Goal: Find specific page/section: Find specific page/section

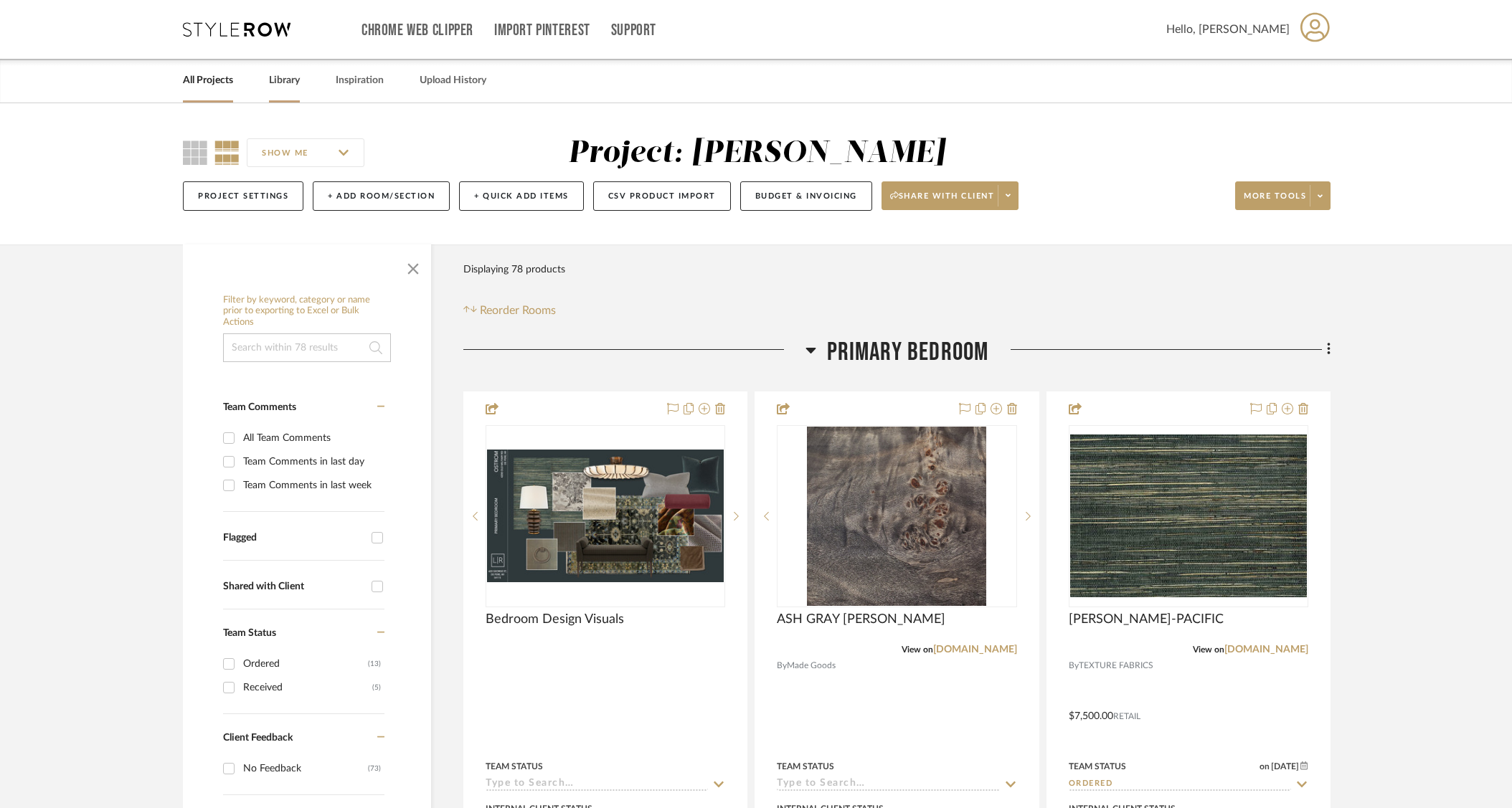
drag, startPoint x: 282, startPoint y: 82, endPoint x: 289, endPoint y: 83, distance: 7.1
click at [282, 82] on link "Library" at bounding box center [284, 80] width 31 height 19
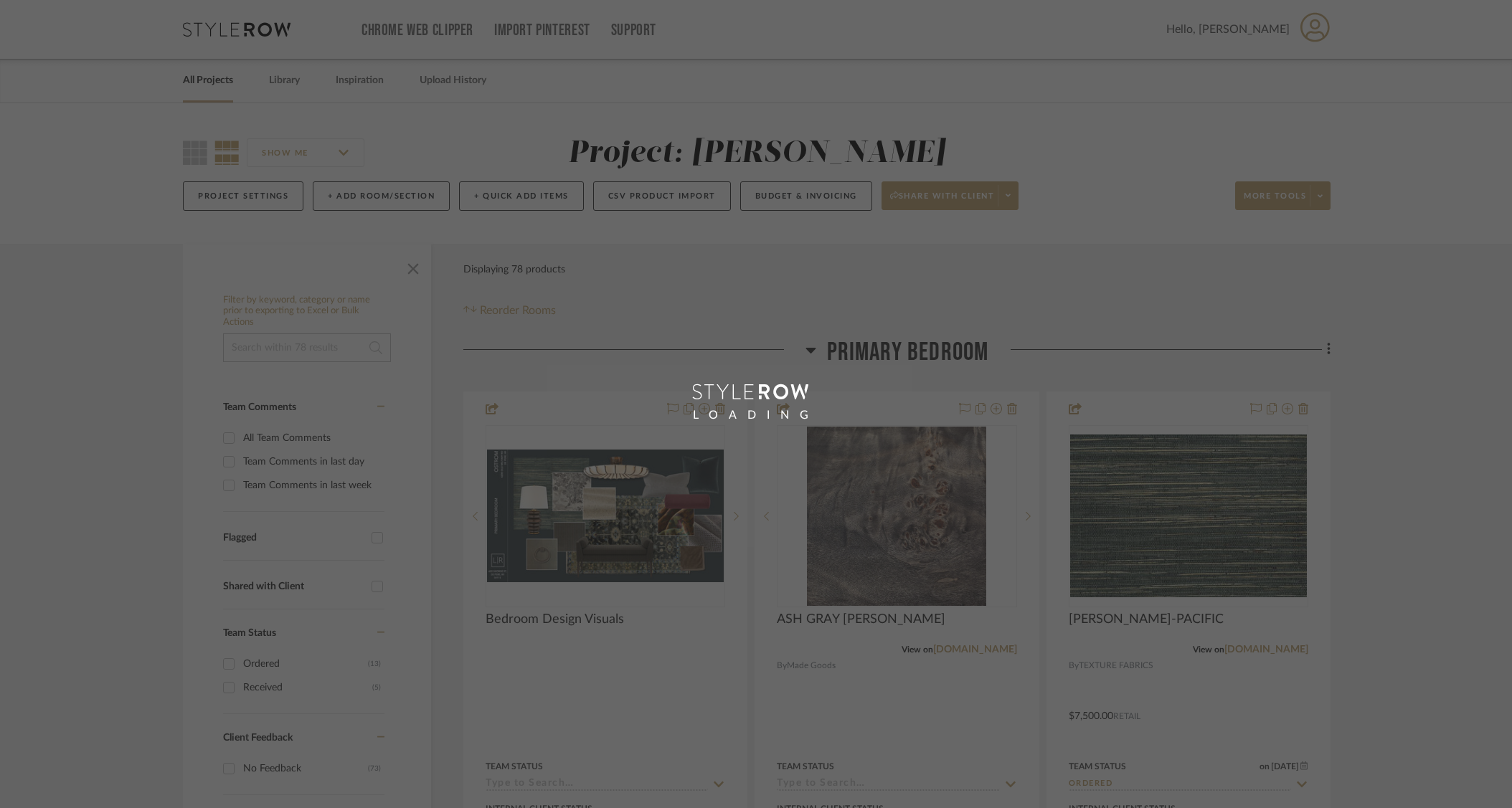
click at [198, 79] on div "LOADING" at bounding box center [756, 404] width 1512 height 808
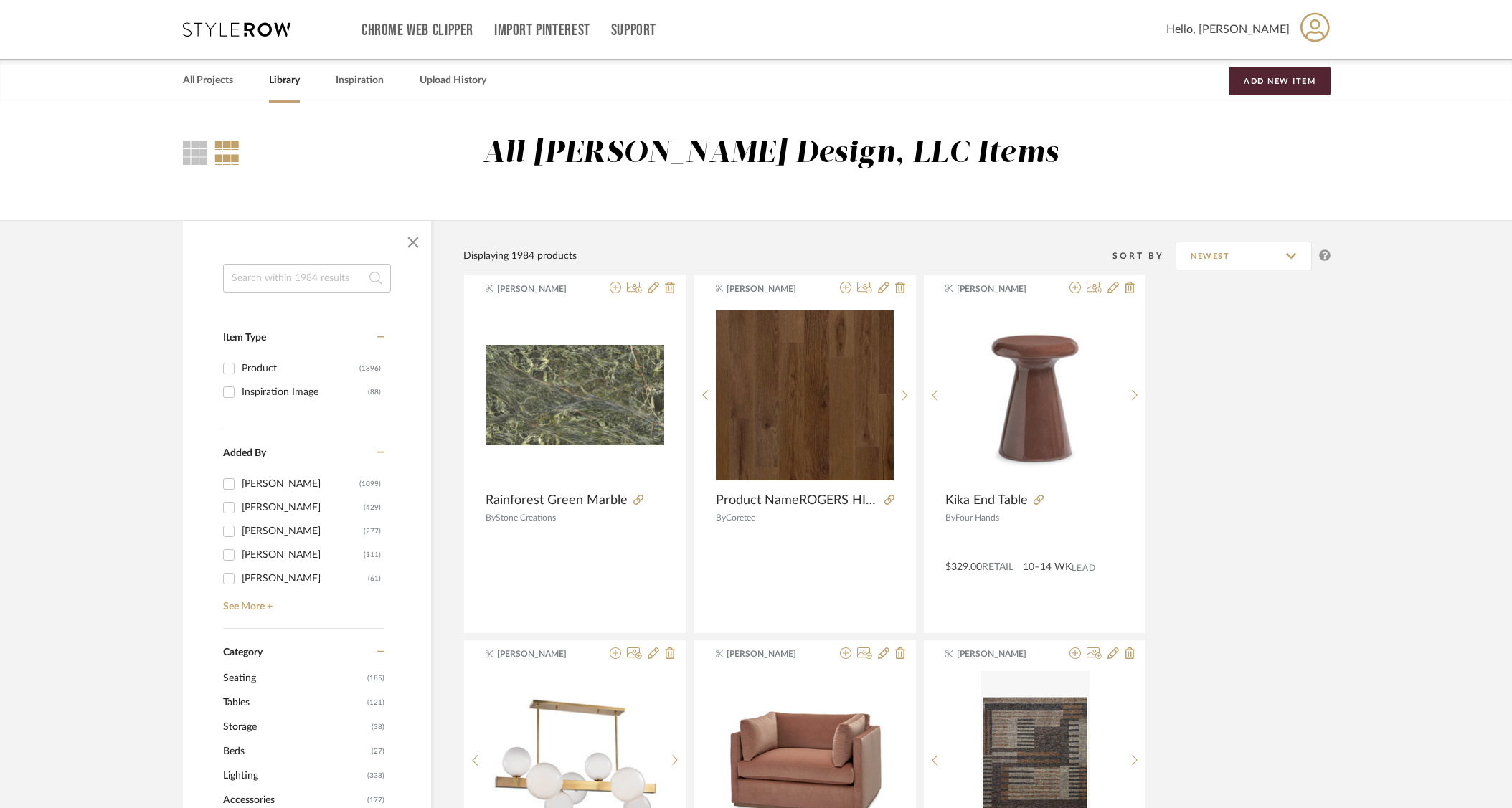
click at [202, 80] on link "All Projects" at bounding box center [207, 80] width 50 height 19
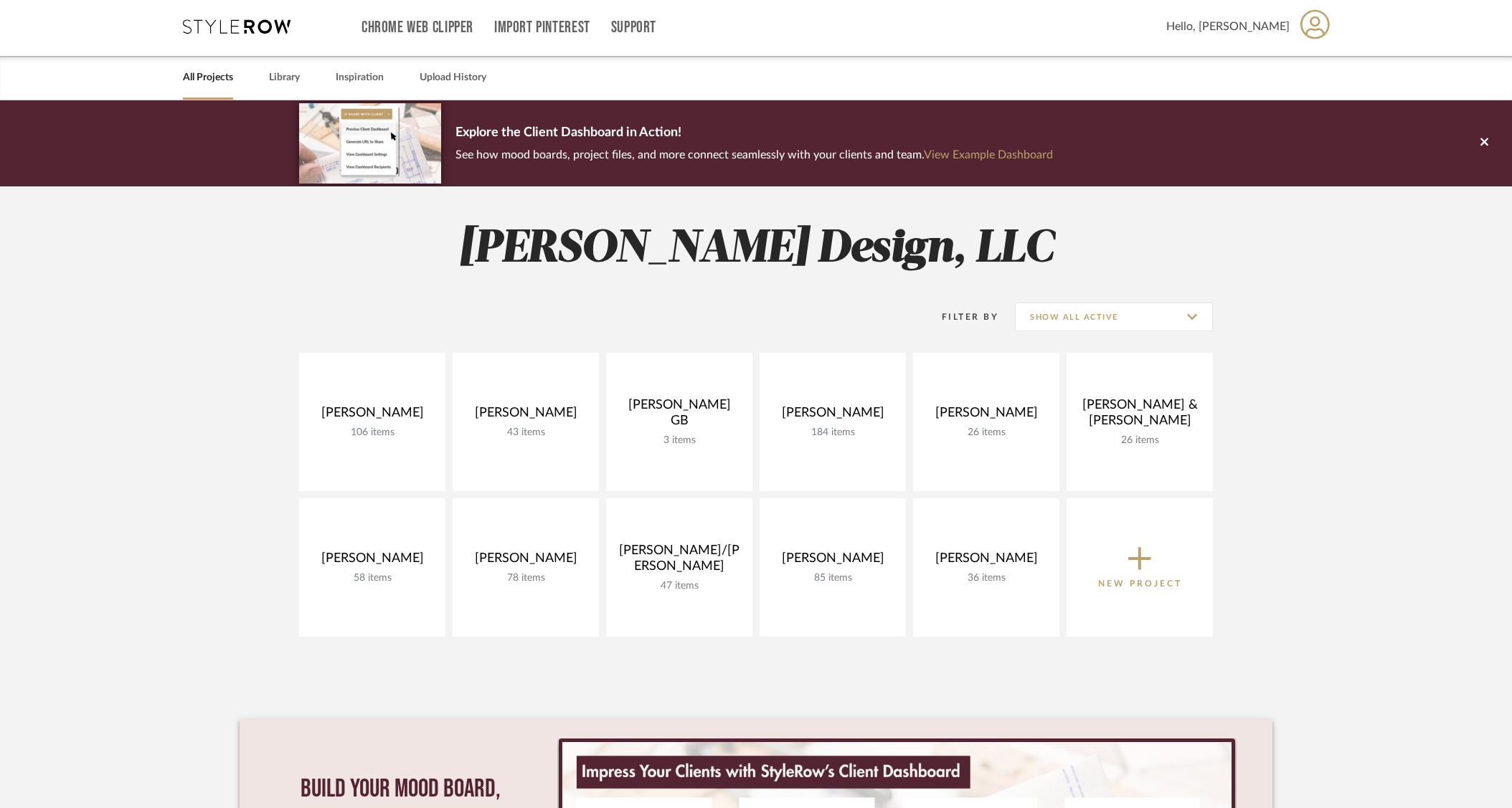
scroll to position [3, 0]
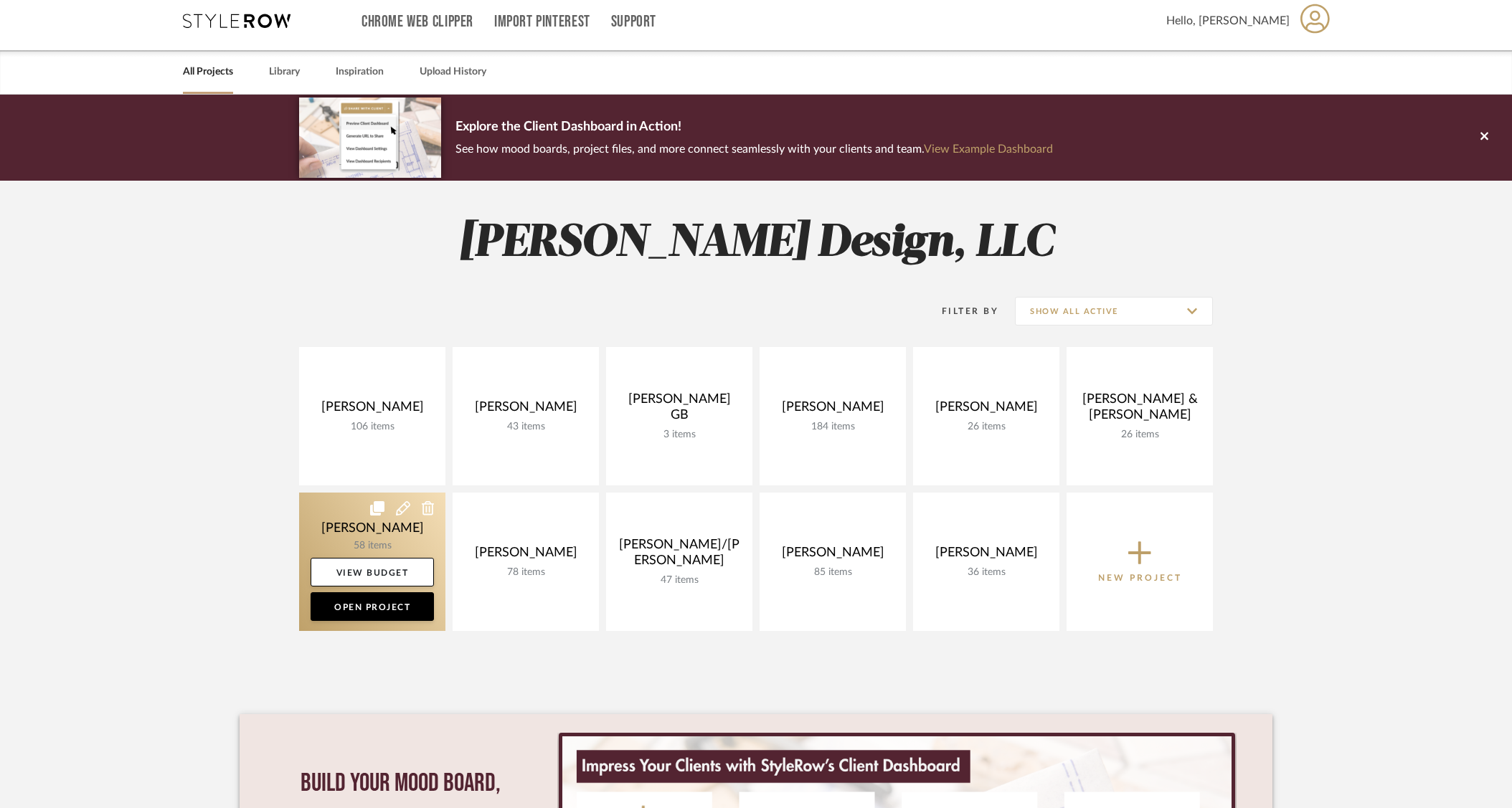
click at [355, 532] on link at bounding box center [372, 562] width 146 height 139
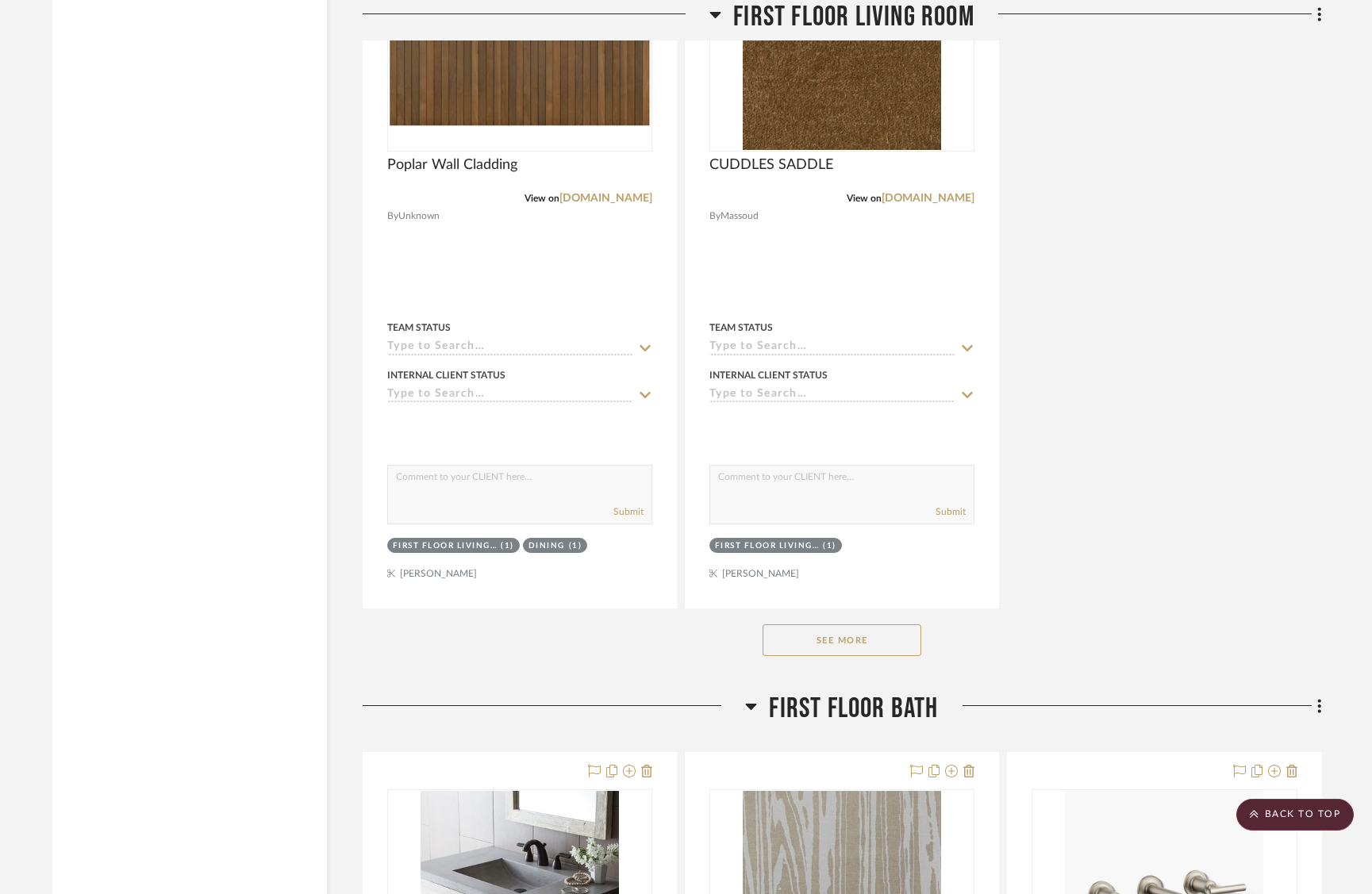
scroll to position [8674, 0]
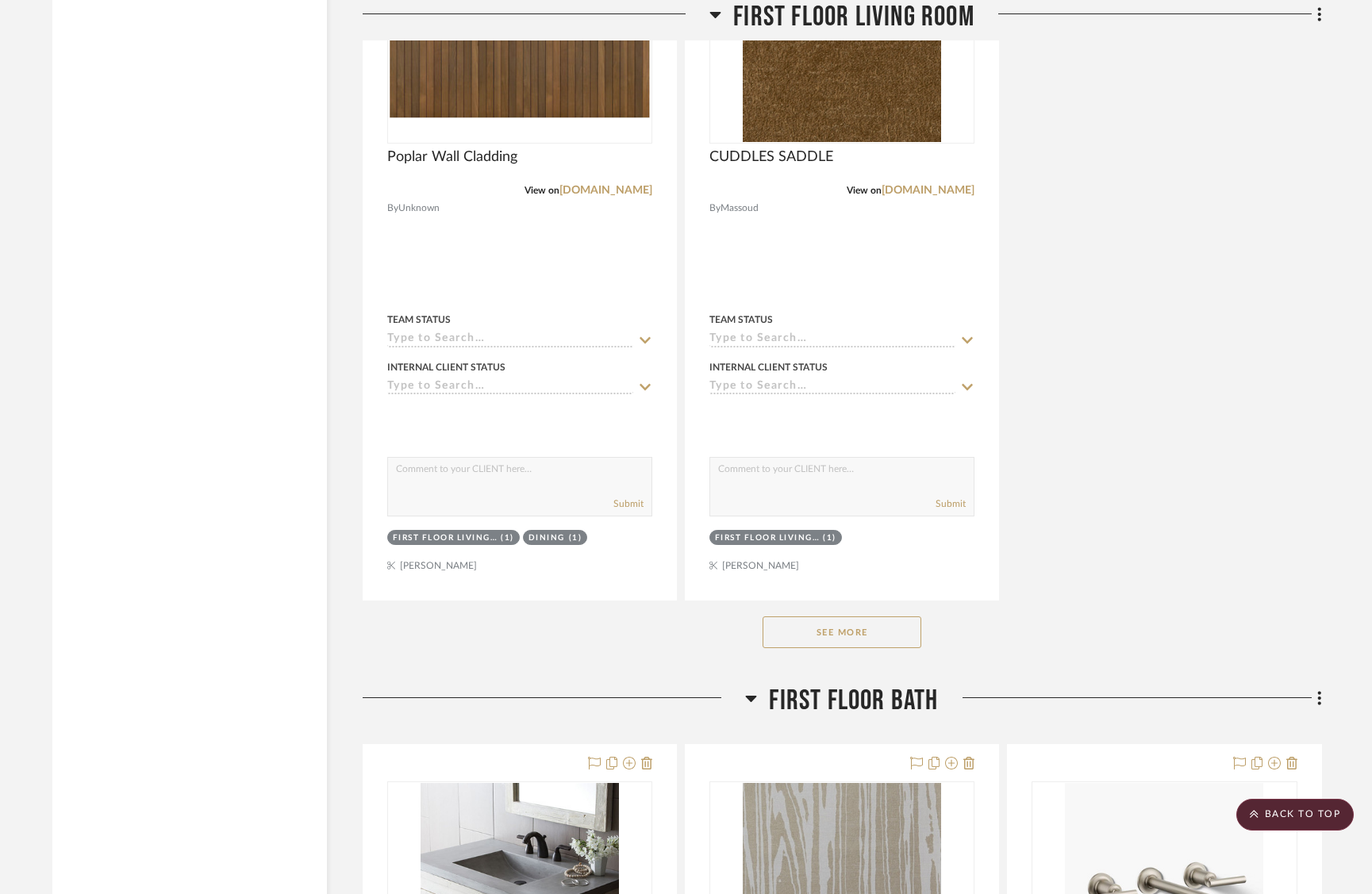
click at [862, 625] on button "See More" at bounding box center [841, 631] width 159 height 32
